Goal: Navigation & Orientation: Go to known website

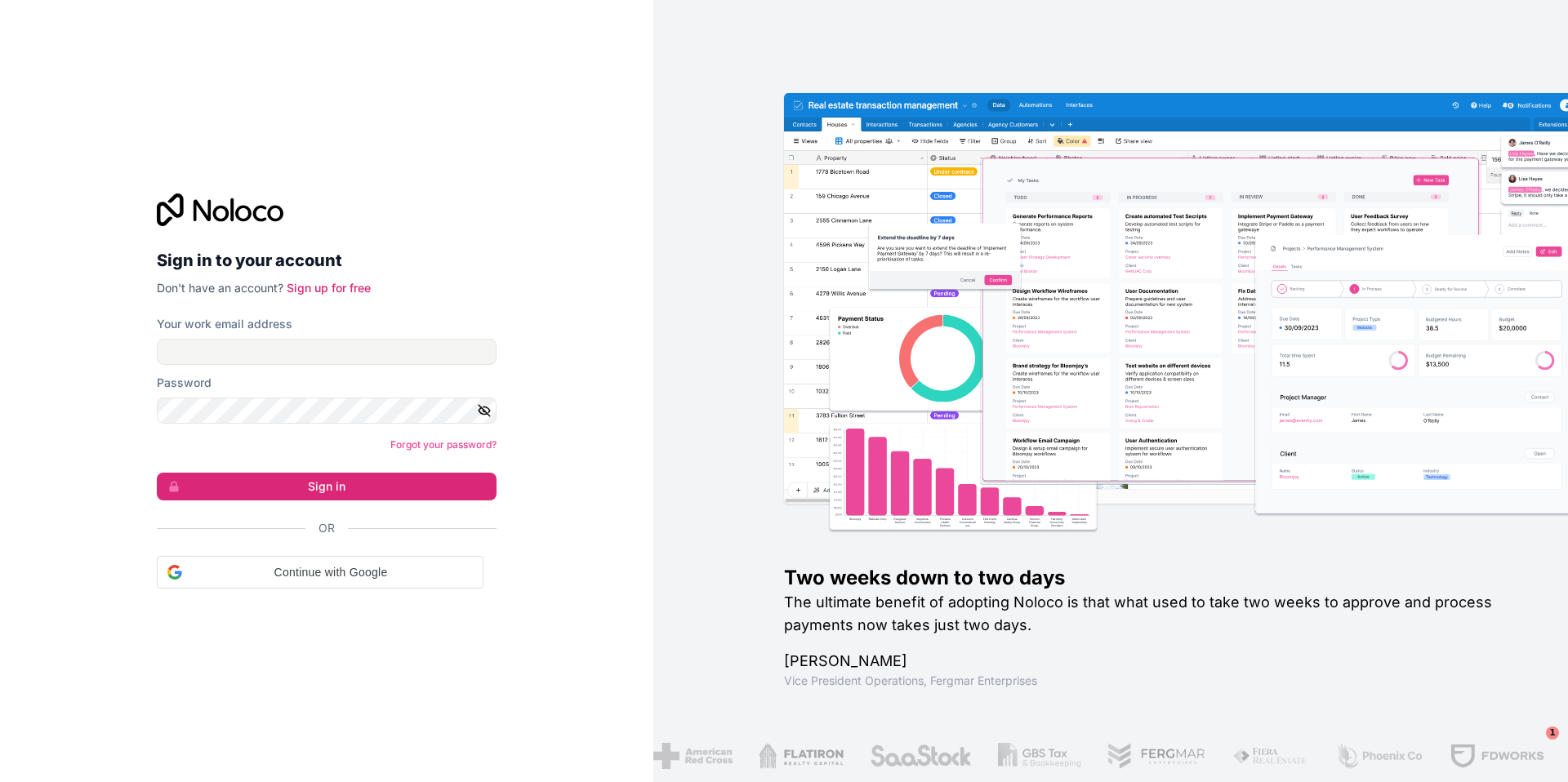
click at [341, 365] on form "Your work email address Password Forgot your password? Sign in Or Continue with…" at bounding box center [326, 452] width 339 height 273
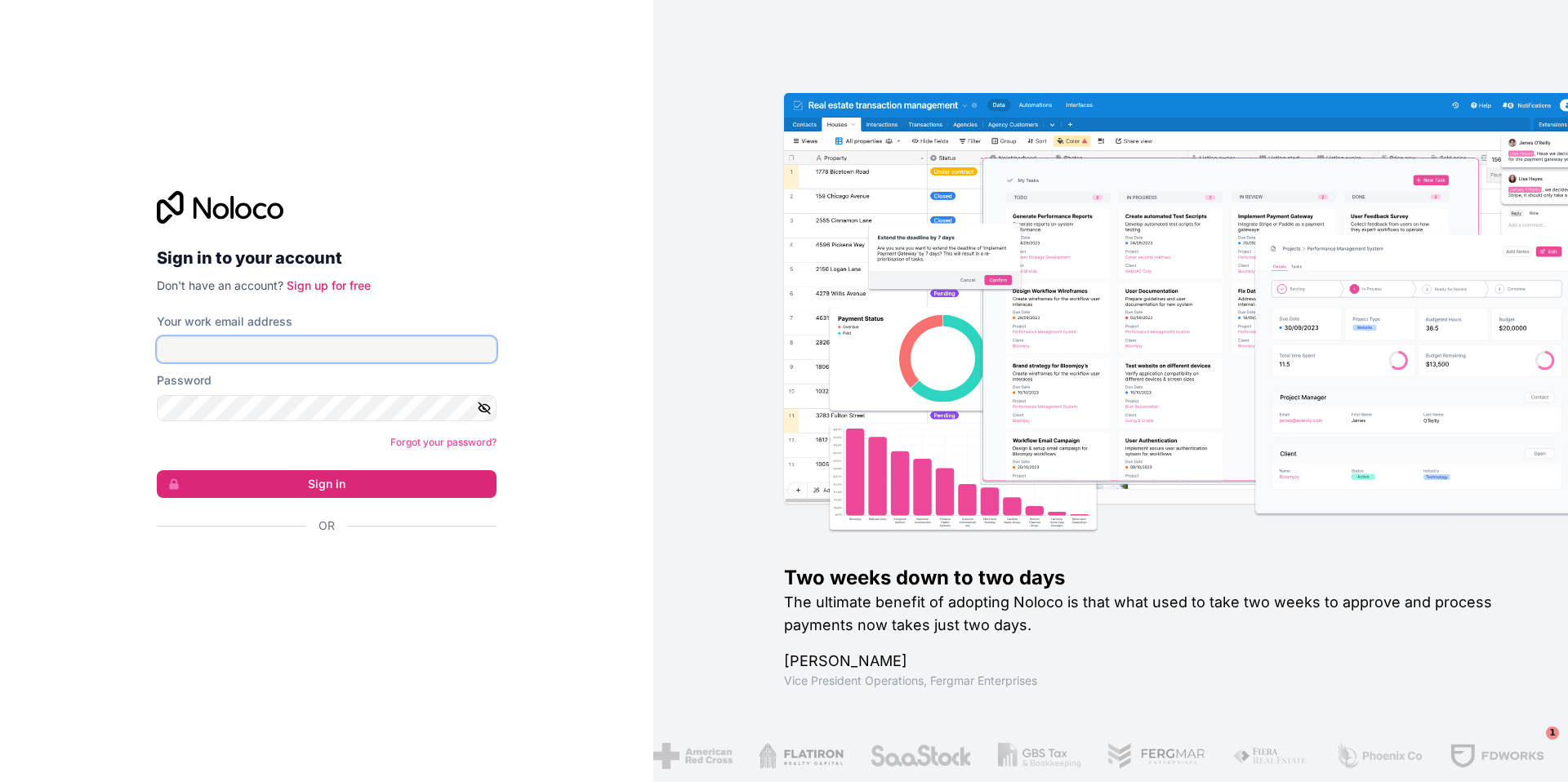
click at [347, 346] on input "Your work email address" at bounding box center [326, 349] width 339 height 26
click at [0, 781] on com-1password-button at bounding box center [0, 782] width 0 height 0
type input "**********"
click at [372, 489] on button "Sign in" at bounding box center [326, 484] width 339 height 28
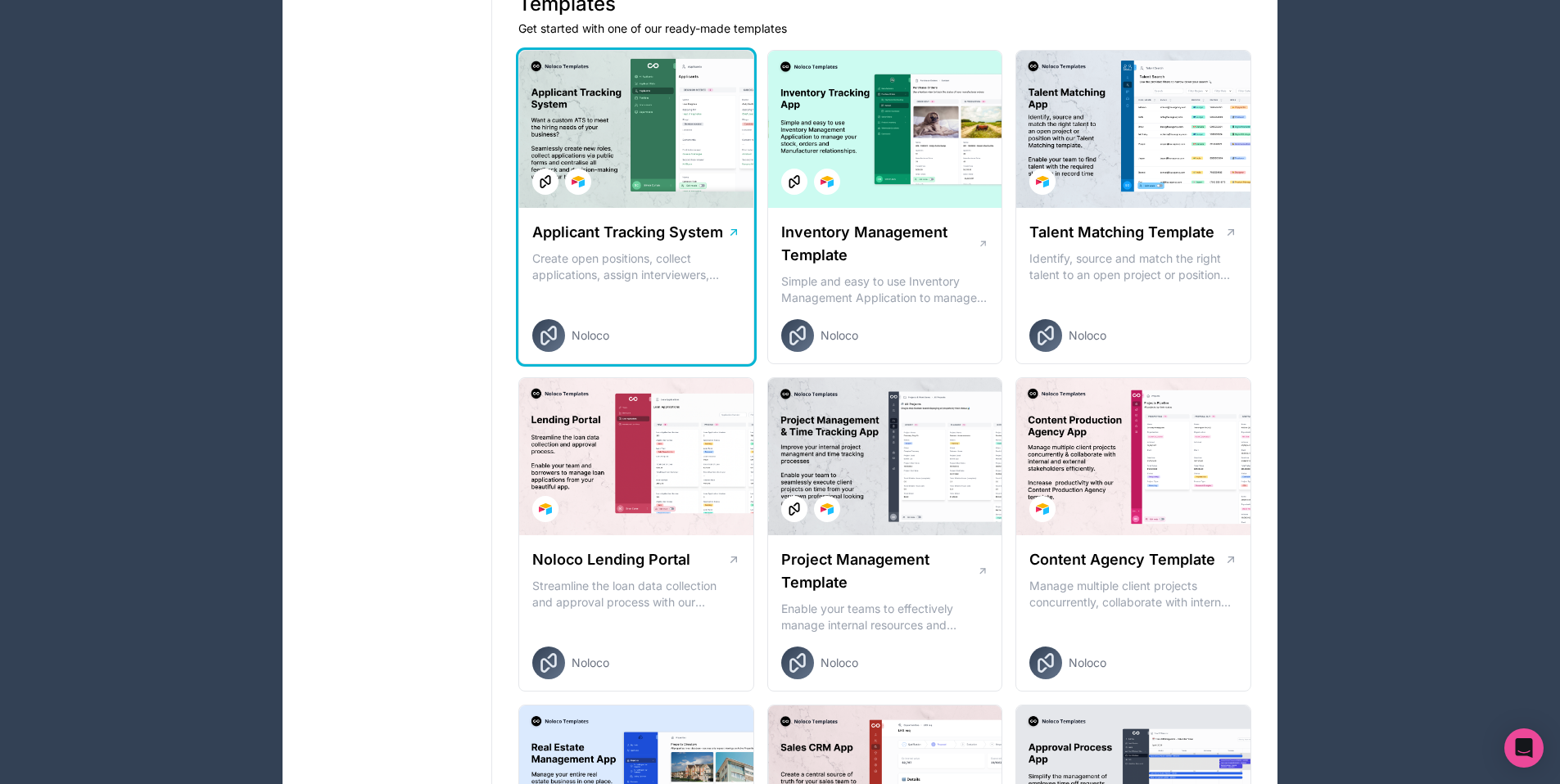
scroll to position [358, 0]
